Goal: Task Accomplishment & Management: Use online tool/utility

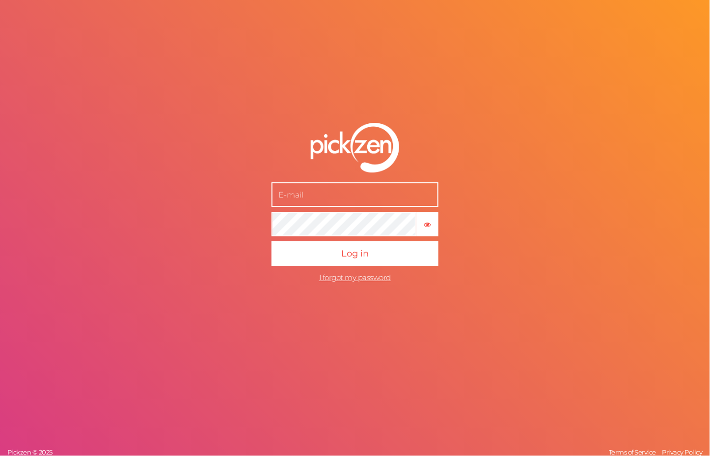
click at [335, 193] on input "text" at bounding box center [354, 195] width 167 height 25
click at [271, 242] on button "Log in" at bounding box center [354, 254] width 167 height 25
click at [311, 197] on input "b" at bounding box center [354, 195] width 167 height 25
type input "[PERSON_NAME][EMAIL_ADDRESS][DOMAIN_NAME]"
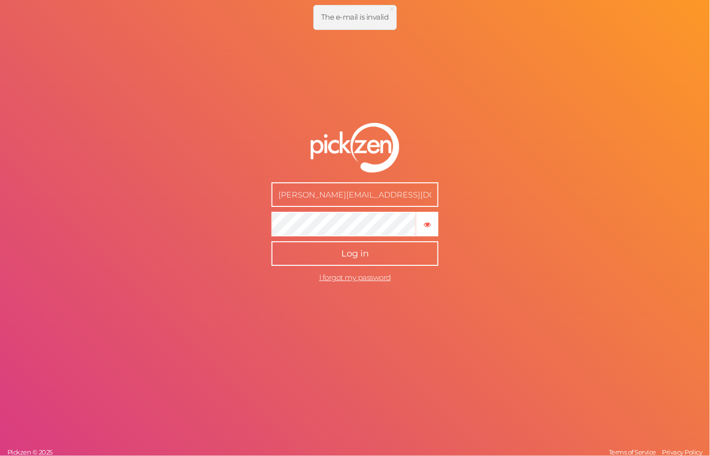
click at [329, 248] on button "Log in" at bounding box center [354, 254] width 167 height 25
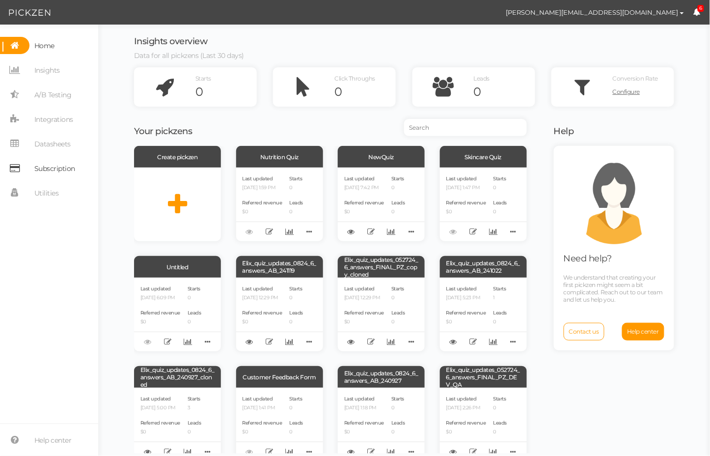
click at [60, 167] on span "Subscription" at bounding box center [54, 169] width 41 height 16
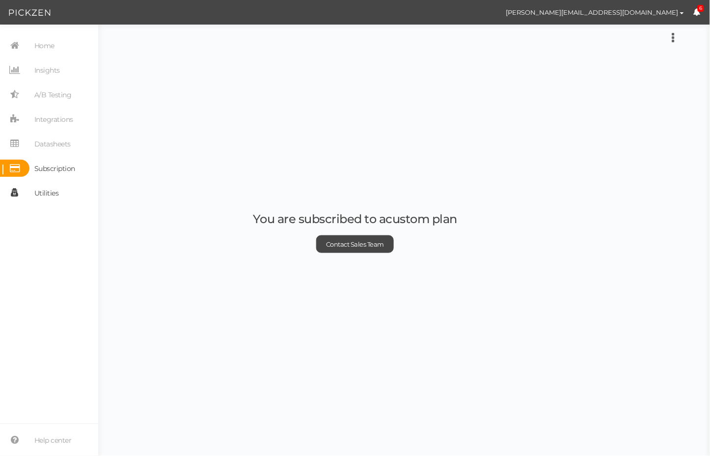
click at [39, 191] on span "Utilities" at bounding box center [46, 193] width 25 height 16
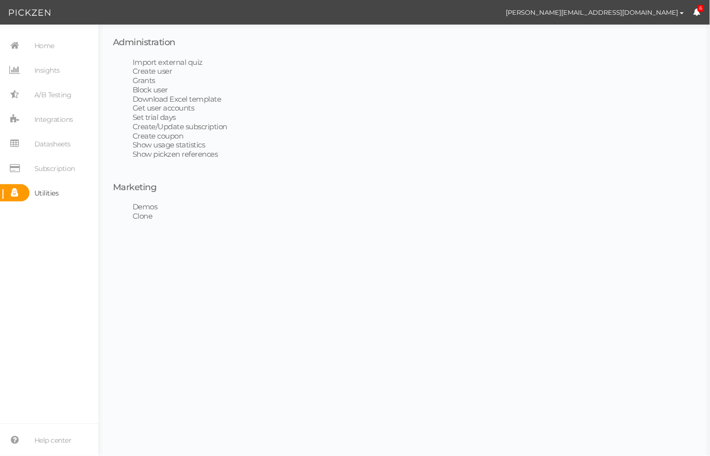
click at [153, 79] on link "Grants" at bounding box center [144, 80] width 23 height 9
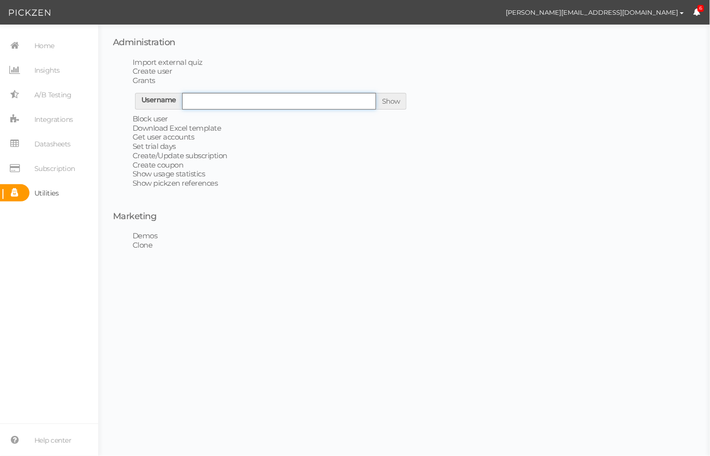
drag, startPoint x: 234, startPoint y: 97, endPoint x: 258, endPoint y: 105, distance: 24.8
click at [236, 97] on input "text" at bounding box center [279, 101] width 194 height 17
paste input "matt@hugsleep.com"
type input "matt@hugsleep.com"
click at [399, 105] on span "Show" at bounding box center [391, 101] width 30 height 17
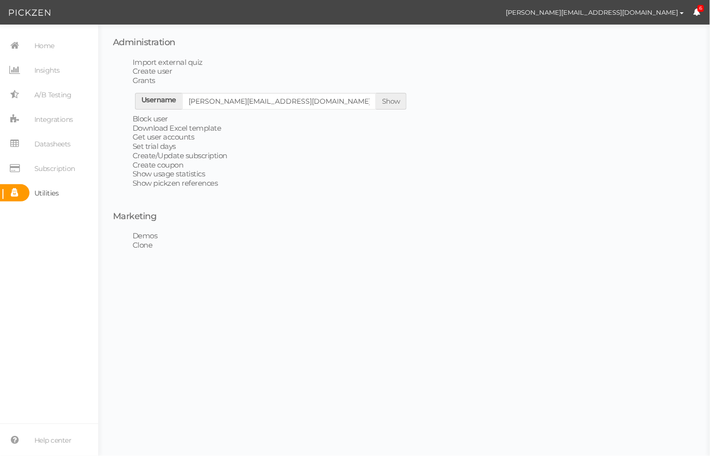
click at [393, 104] on link "Show" at bounding box center [391, 101] width 18 height 9
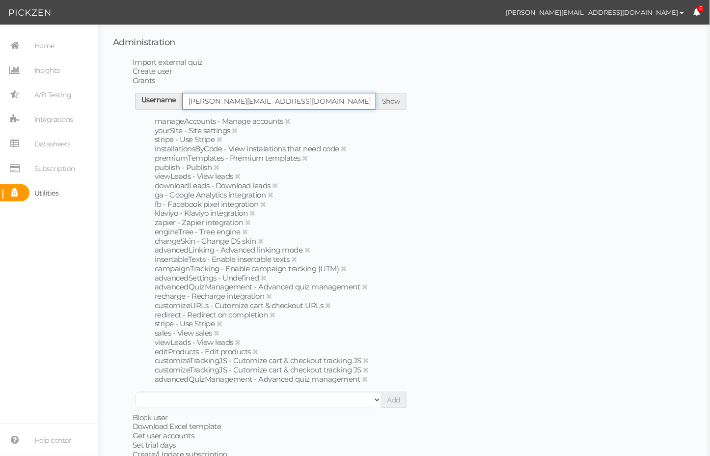
drag, startPoint x: 206, startPoint y: 102, endPoint x: 300, endPoint y: 104, distance: 94.8
click at [300, 104] on input "matt@hugsleep.com" at bounding box center [279, 101] width 194 height 17
click at [218, 332] on icon at bounding box center [217, 332] width 6 height 7
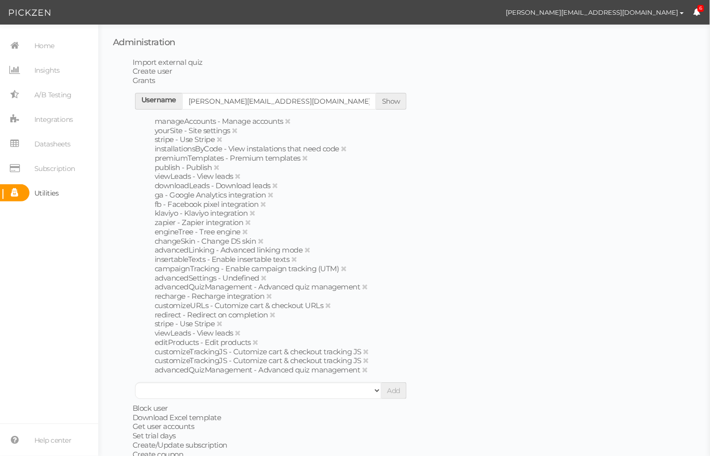
click at [375, 76] on li "Grants Username matt@hugsleep.com Show manageAccounts - Manage accounts yourSit…" at bounding box center [414, 237] width 563 height 323
click at [259, 100] on input "matt@hugsleep.com" at bounding box center [279, 101] width 194 height 17
drag, startPoint x: 258, startPoint y: 100, endPoint x: 221, endPoint y: 101, distance: 37.3
click at [257, 100] on input "matt@hugsleep.com" at bounding box center [279, 101] width 194 height 17
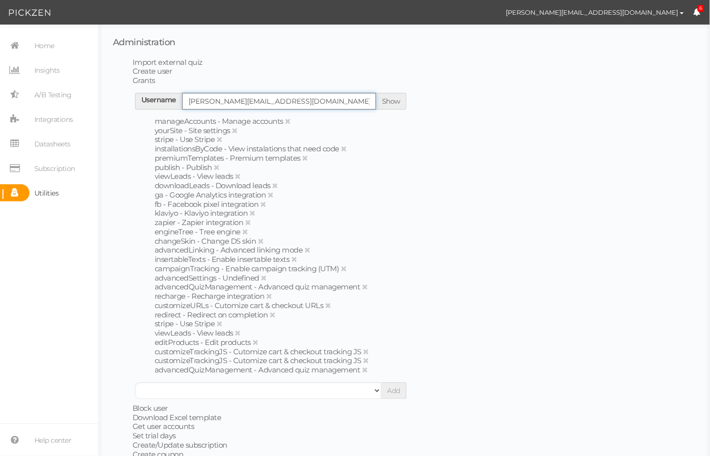
click at [189, 102] on input "matt@hugsleep.com" at bounding box center [279, 101] width 194 height 17
click at [200, 100] on input "matt@hugsleep.com" at bounding box center [279, 101] width 194 height 17
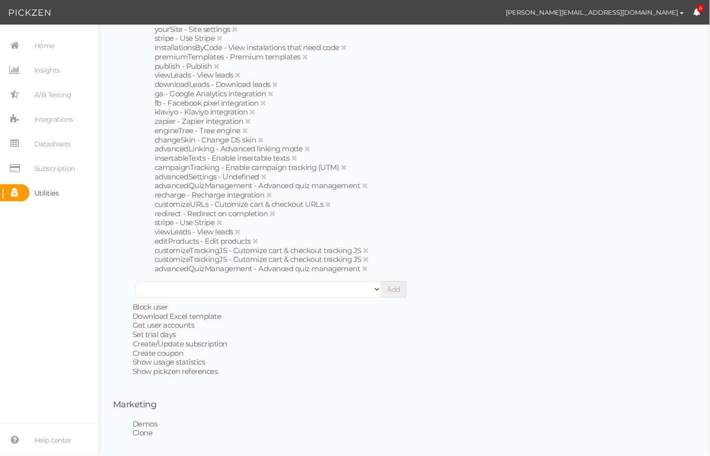
click at [186, 326] on link "Get user accounts" at bounding box center [164, 324] width 62 height 9
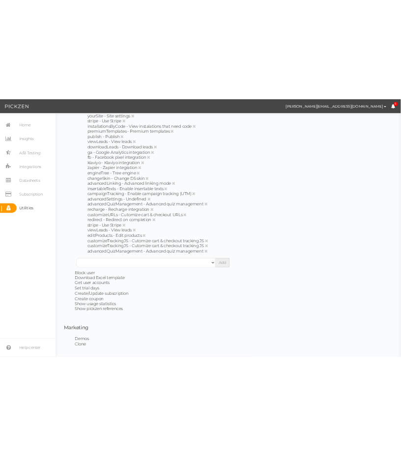
scroll to position [0, 0]
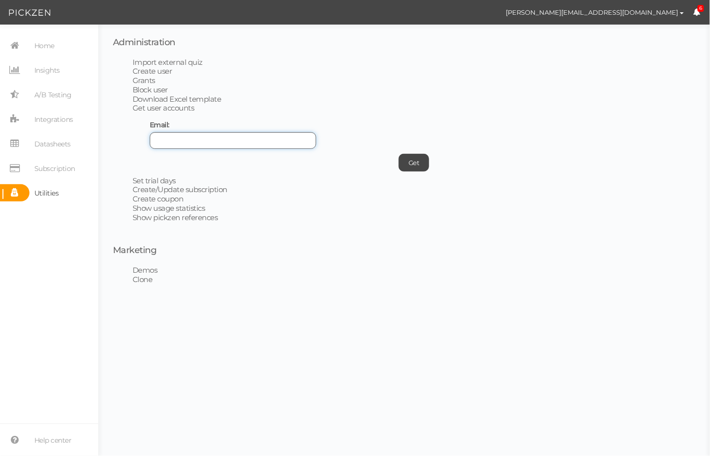
click at [195, 143] on input "text" at bounding box center [233, 140] width 166 height 17
paste input "@hugsleep.com"
drag, startPoint x: 410, startPoint y: 164, endPoint x: 403, endPoint y: 161, distance: 7.9
click at [410, 163] on link "Get" at bounding box center [414, 163] width 30 height 18
drag, startPoint x: 150, startPoint y: 140, endPoint x: 158, endPoint y: 140, distance: 7.9
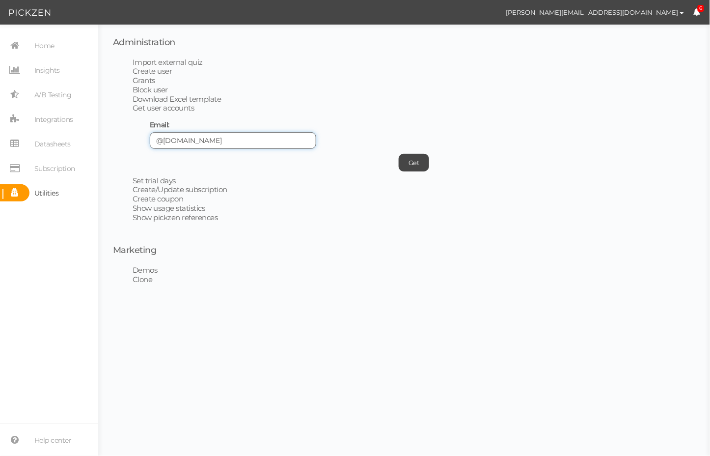
click at [154, 140] on input "@hugsleep.com" at bounding box center [233, 140] width 166 height 17
click at [158, 140] on input "@hugsleep.com" at bounding box center [233, 140] width 166 height 17
click at [411, 163] on link "Get" at bounding box center [414, 163] width 30 height 18
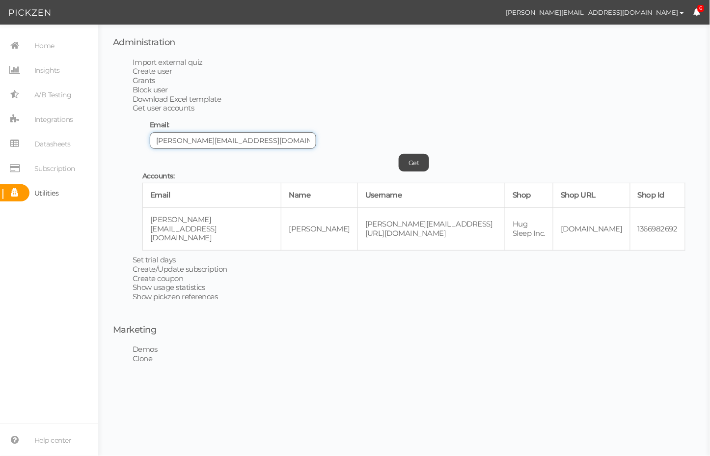
click at [162, 137] on input "matt@hugsleep.com" at bounding box center [233, 140] width 166 height 17
type input "rachel@hugsleep.com"
click at [410, 159] on link "Get" at bounding box center [414, 163] width 30 height 18
